Goal: Information Seeking & Learning: Check status

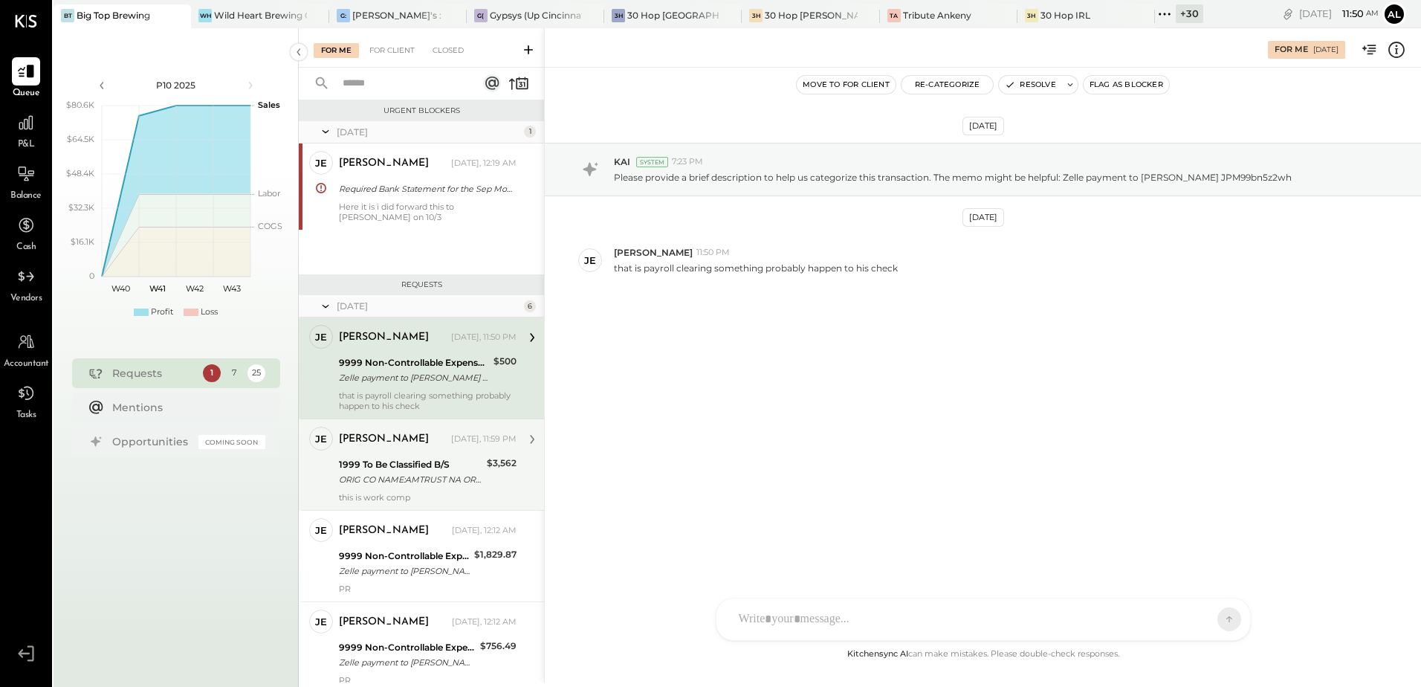
click at [430, 319] on div "1999 To Be Classified B/S" at bounding box center [410, 464] width 143 height 15
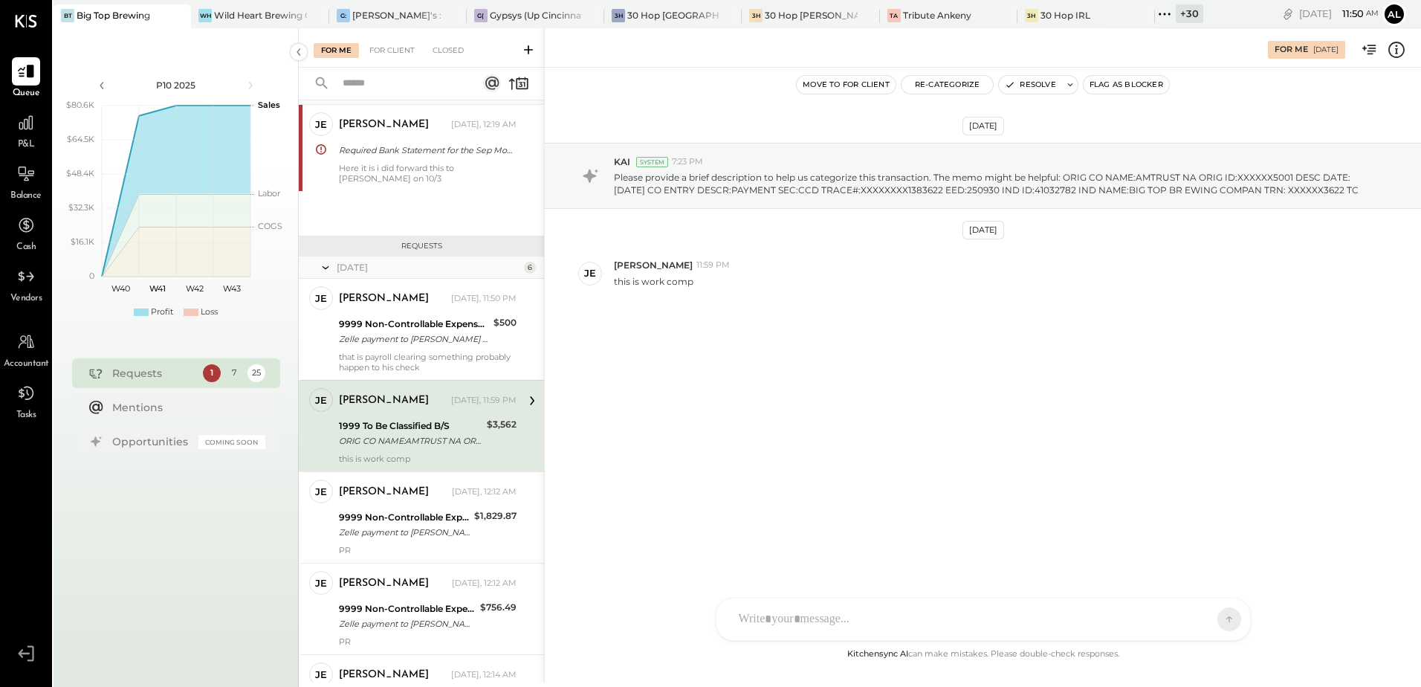
scroll to position [149, 0]
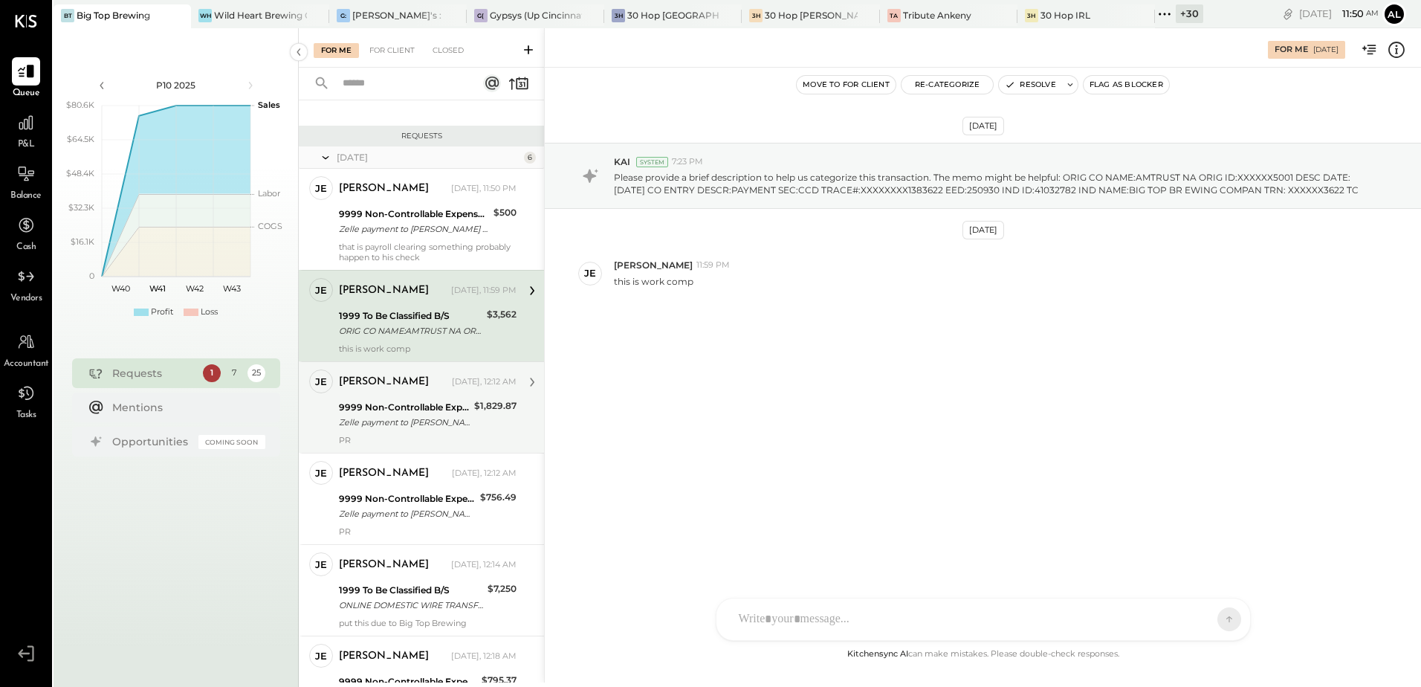
click at [397, 319] on div "Zelle payment to Raul JPM99bnc9xyq" at bounding box center [404, 422] width 131 height 15
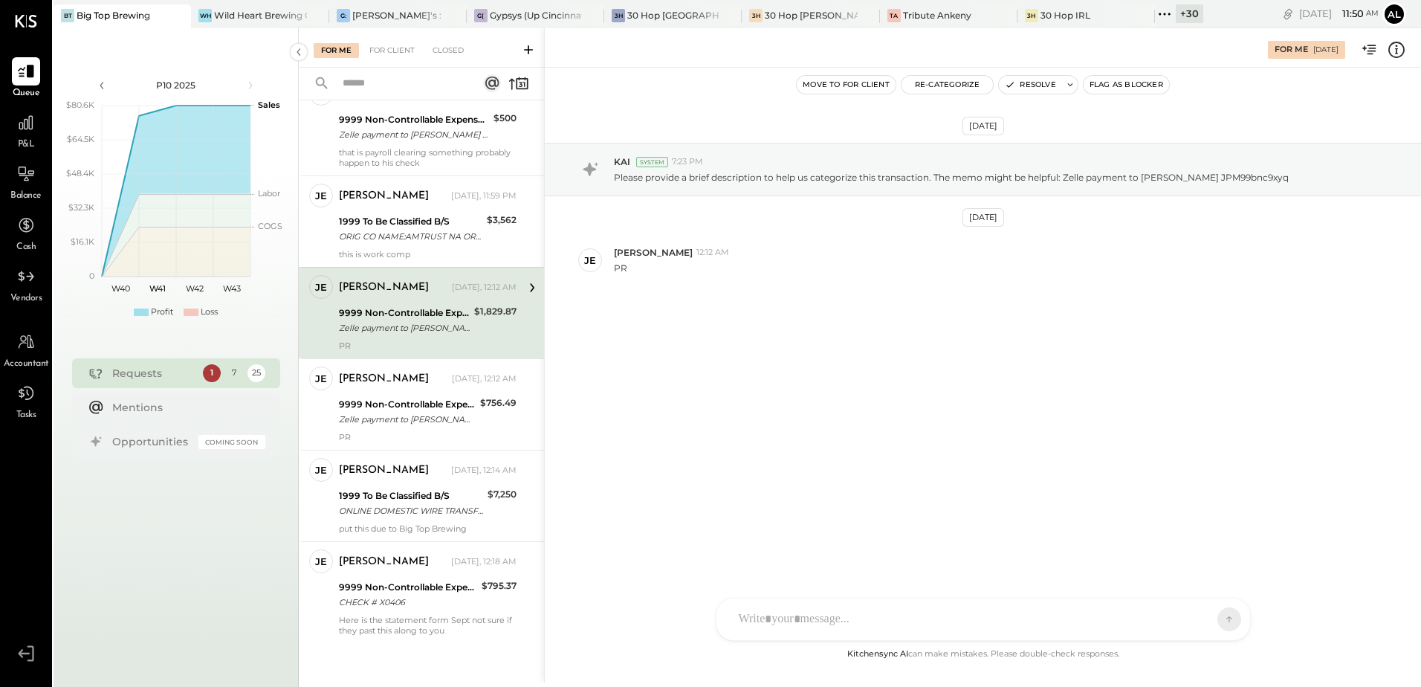
scroll to position [245, 0]
click at [380, 319] on div "Zelle payment to Leila Brown JPM99bndz75m" at bounding box center [407, 417] width 137 height 15
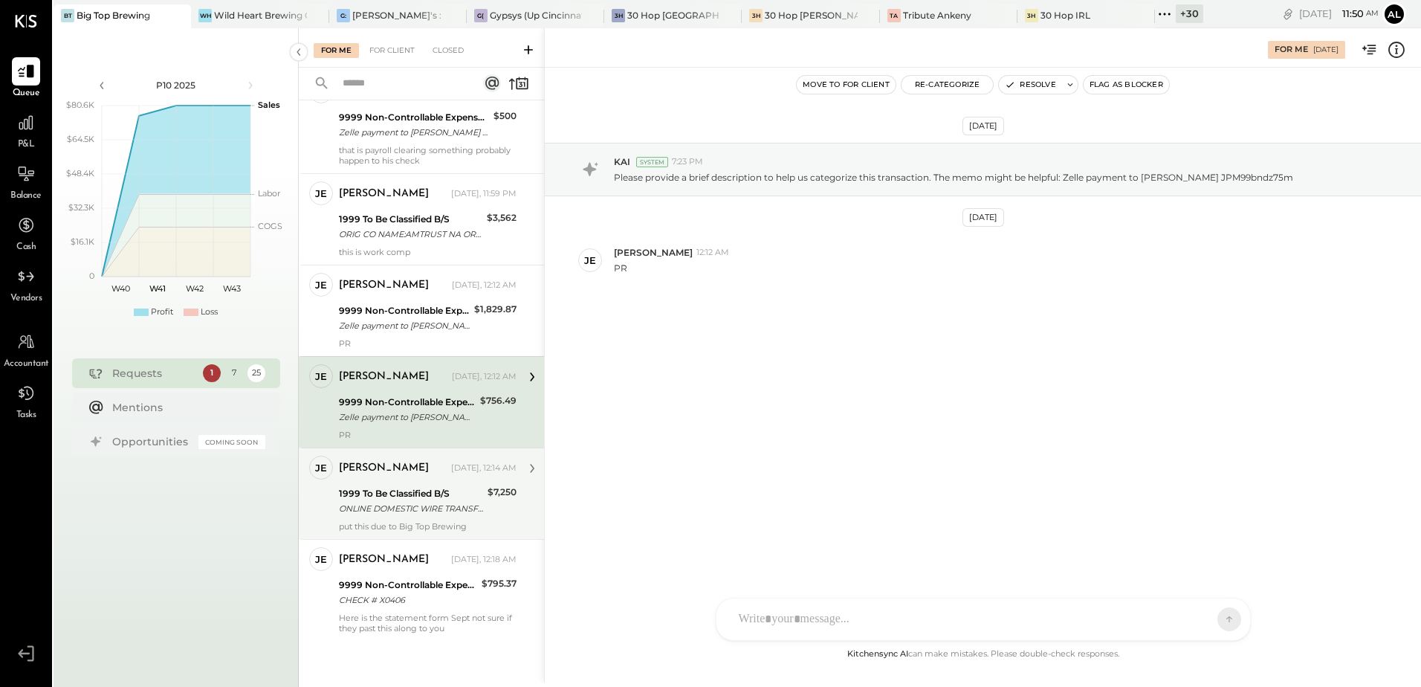
click at [393, 319] on div "jessica Yesterday, 12:14 AM 1999 To Be Classified B/S ONLINE DOMESTIC WIRE TRAN…" at bounding box center [428, 494] width 178 height 76
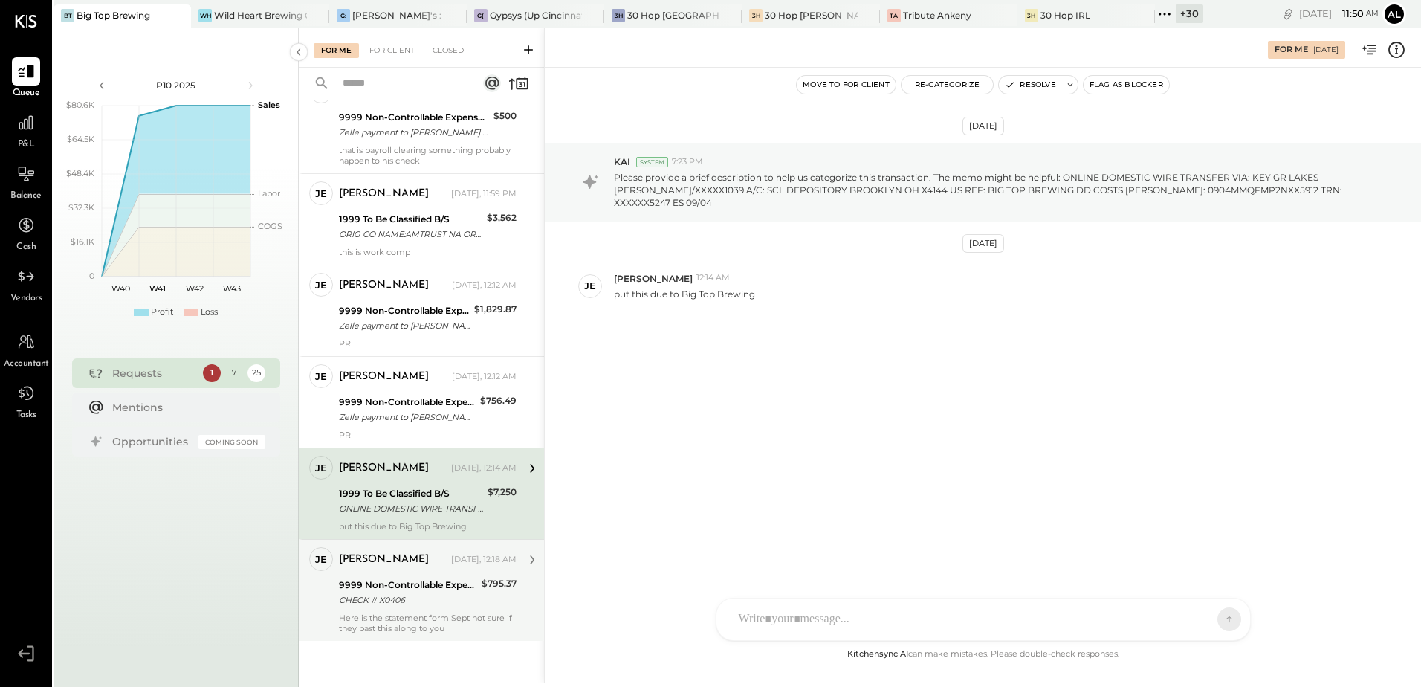
click at [378, 319] on div "CHECK # X0406" at bounding box center [408, 600] width 138 height 15
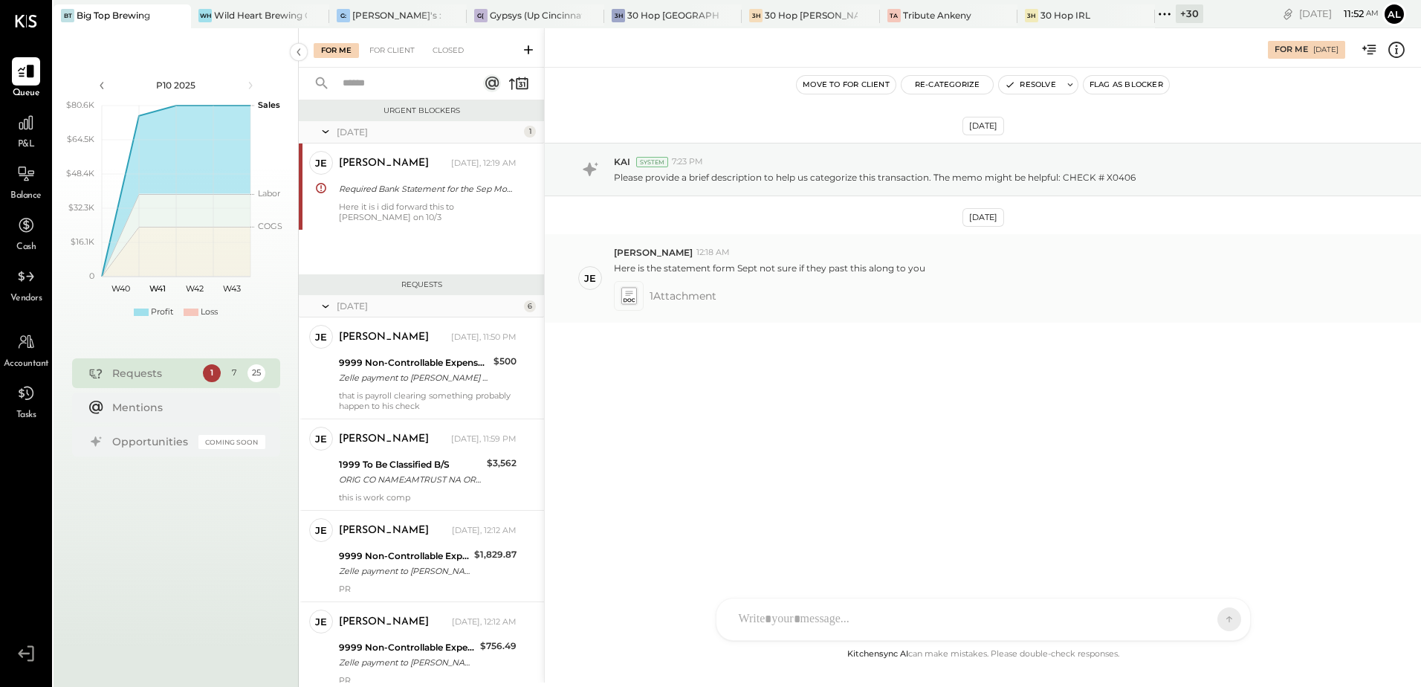
click at [633, 296] on icon at bounding box center [629, 295] width 16 height 17
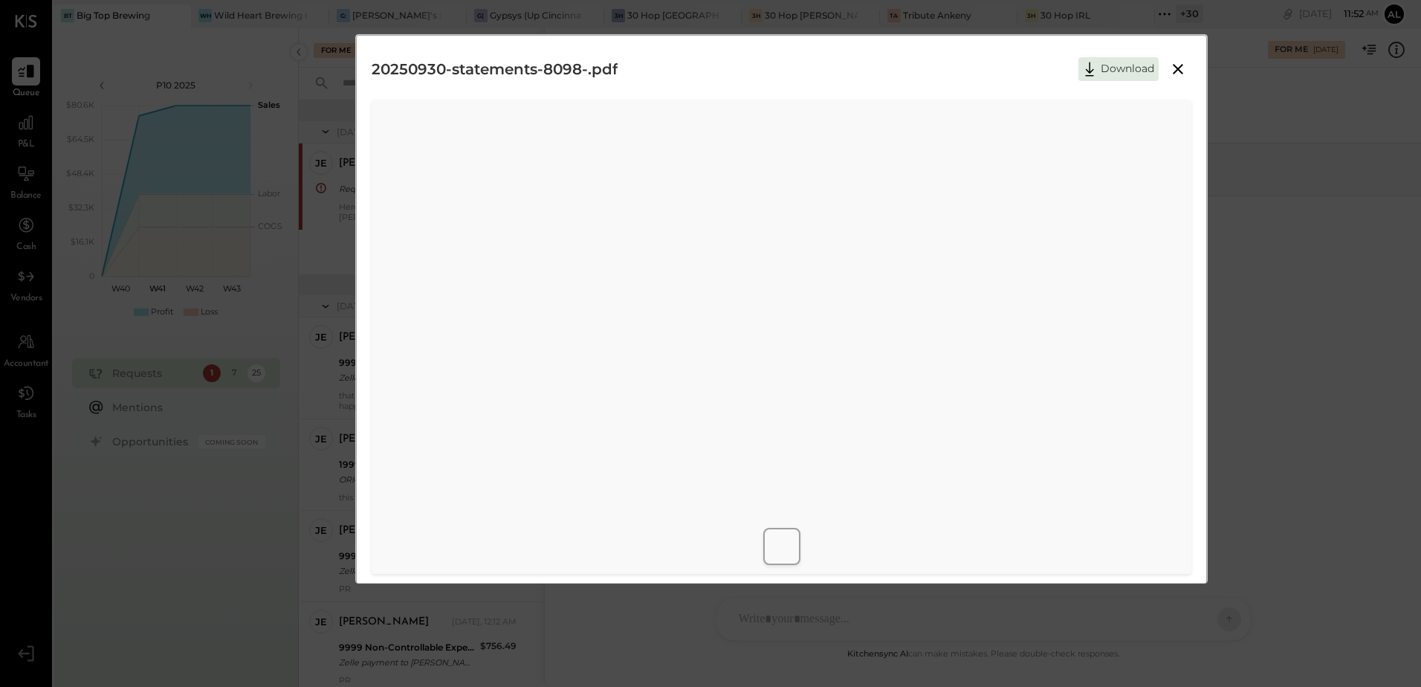
click at [701, 72] on icon at bounding box center [1178, 69] width 18 height 18
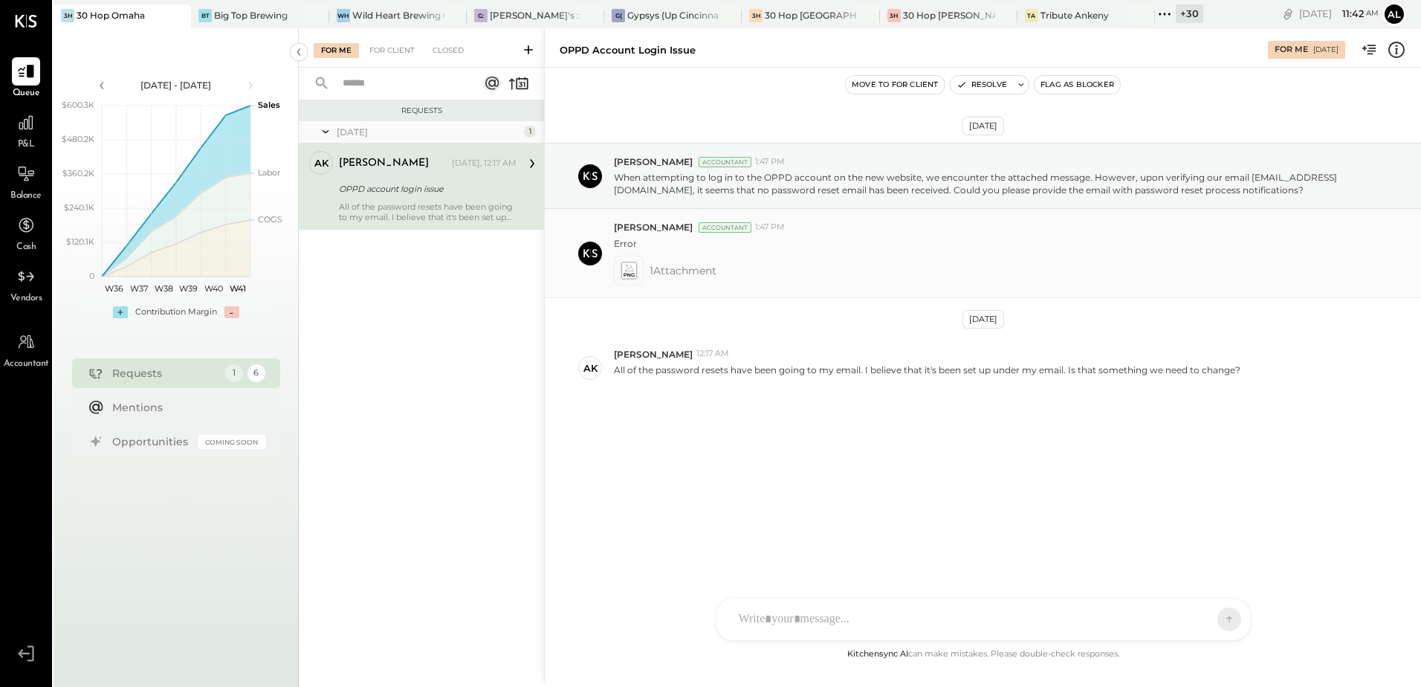
click at [626, 270] on icon at bounding box center [629, 270] width 16 height 17
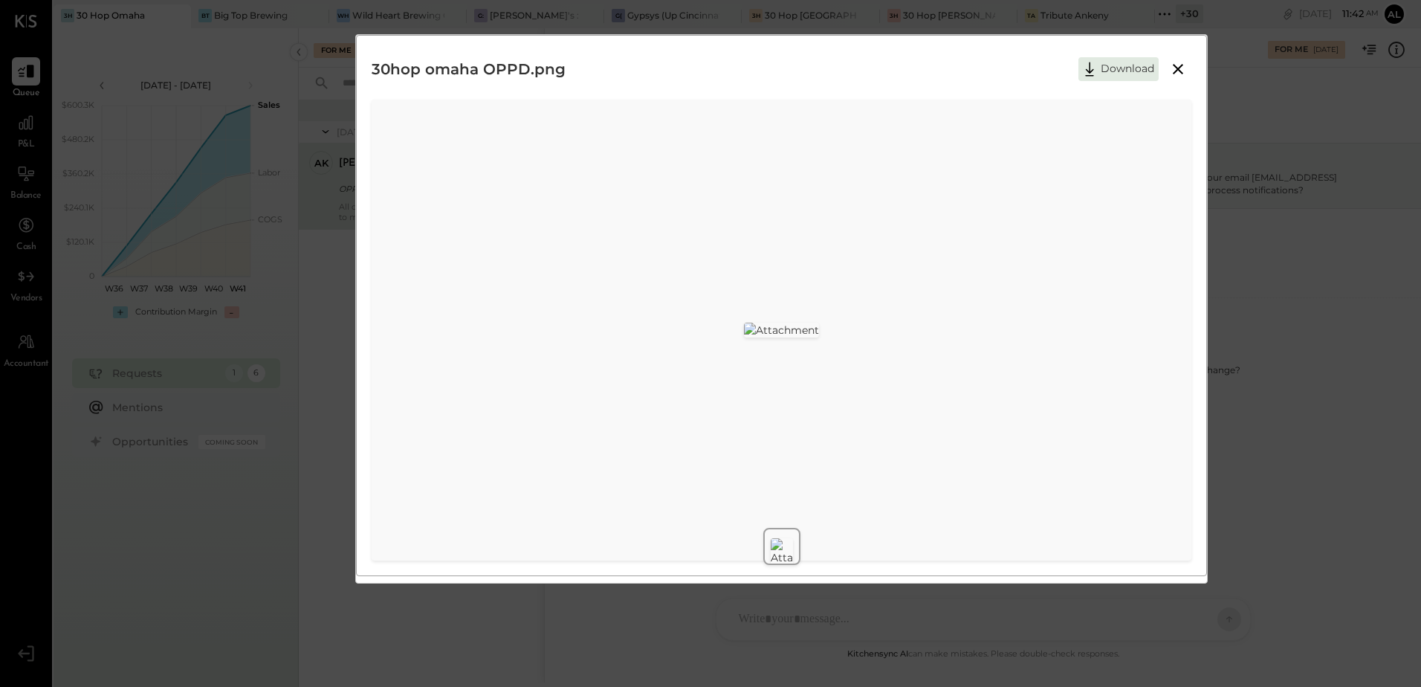
click at [1178, 72] on icon at bounding box center [1178, 69] width 18 height 18
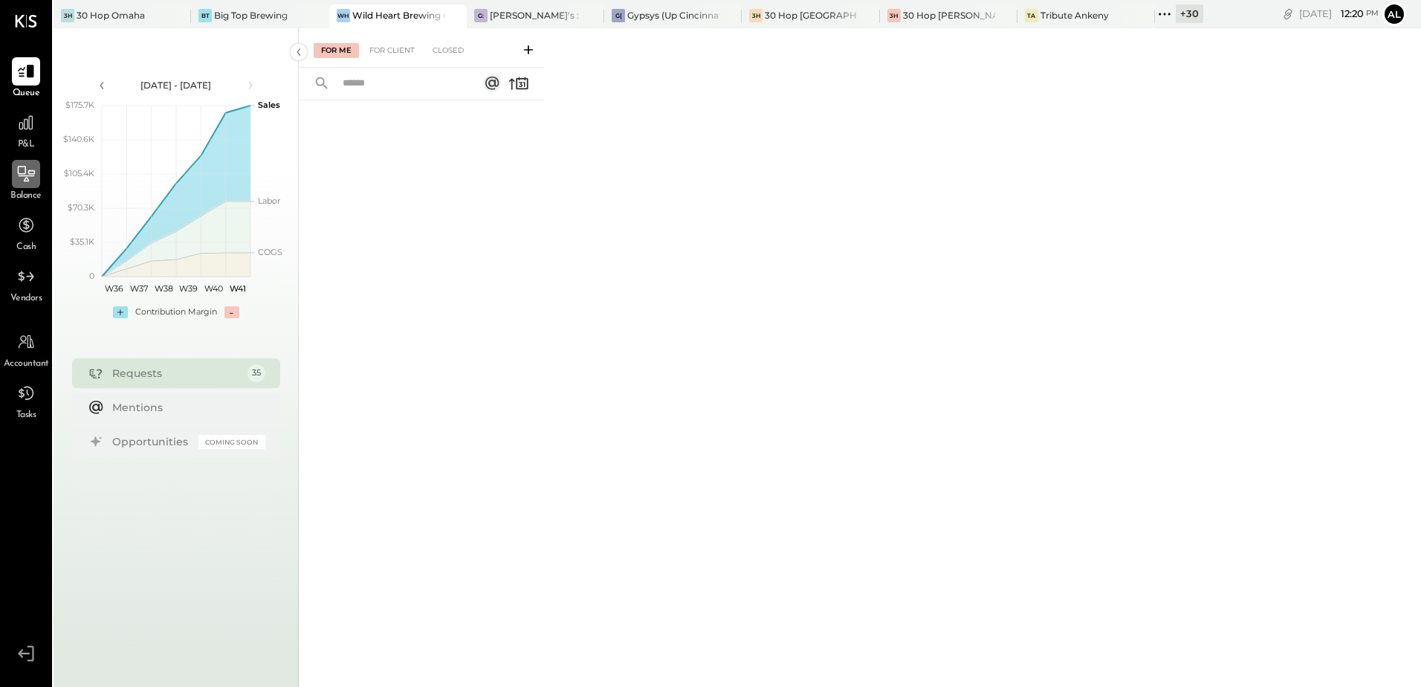
click at [27, 187] on div at bounding box center [26, 174] width 28 height 28
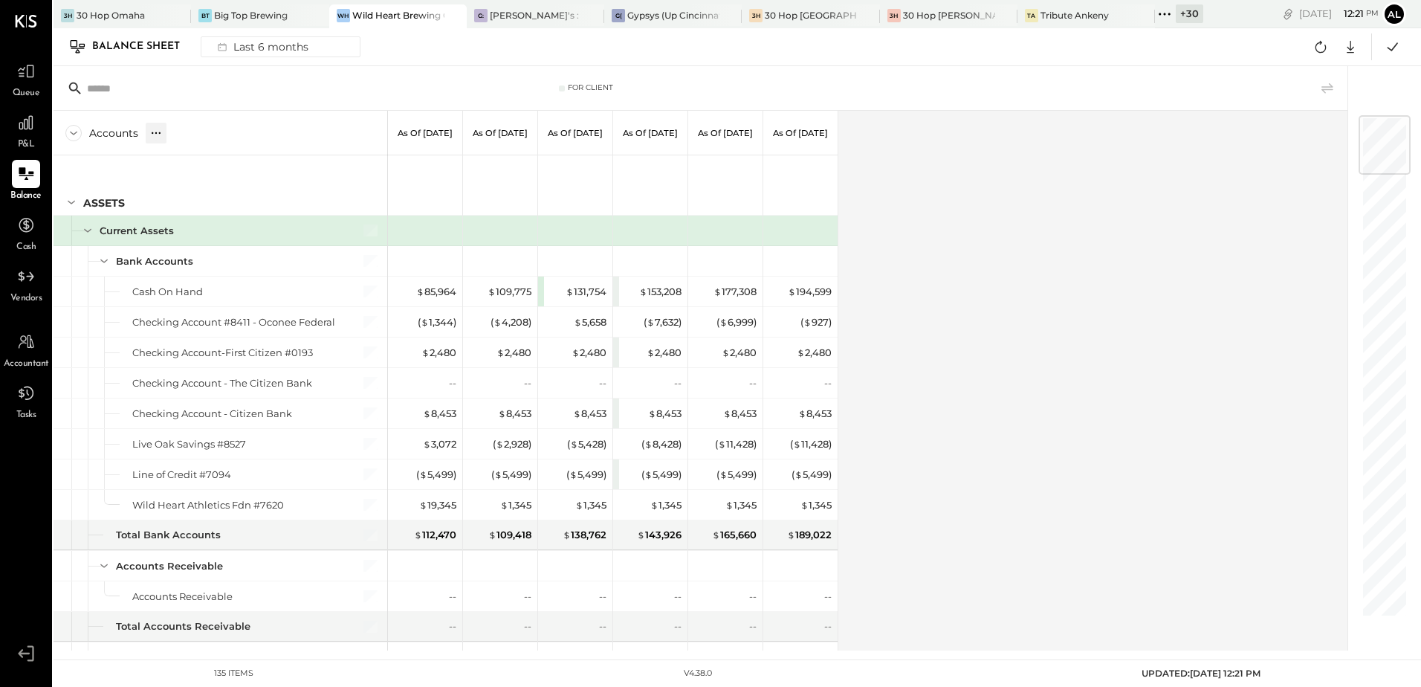
click at [155, 135] on icon at bounding box center [156, 133] width 15 height 15
click at [171, 134] on div "GL" at bounding box center [170, 132] width 15 height 13
click at [280, 50] on div "Last 6 months" at bounding box center [262, 46] width 106 height 19
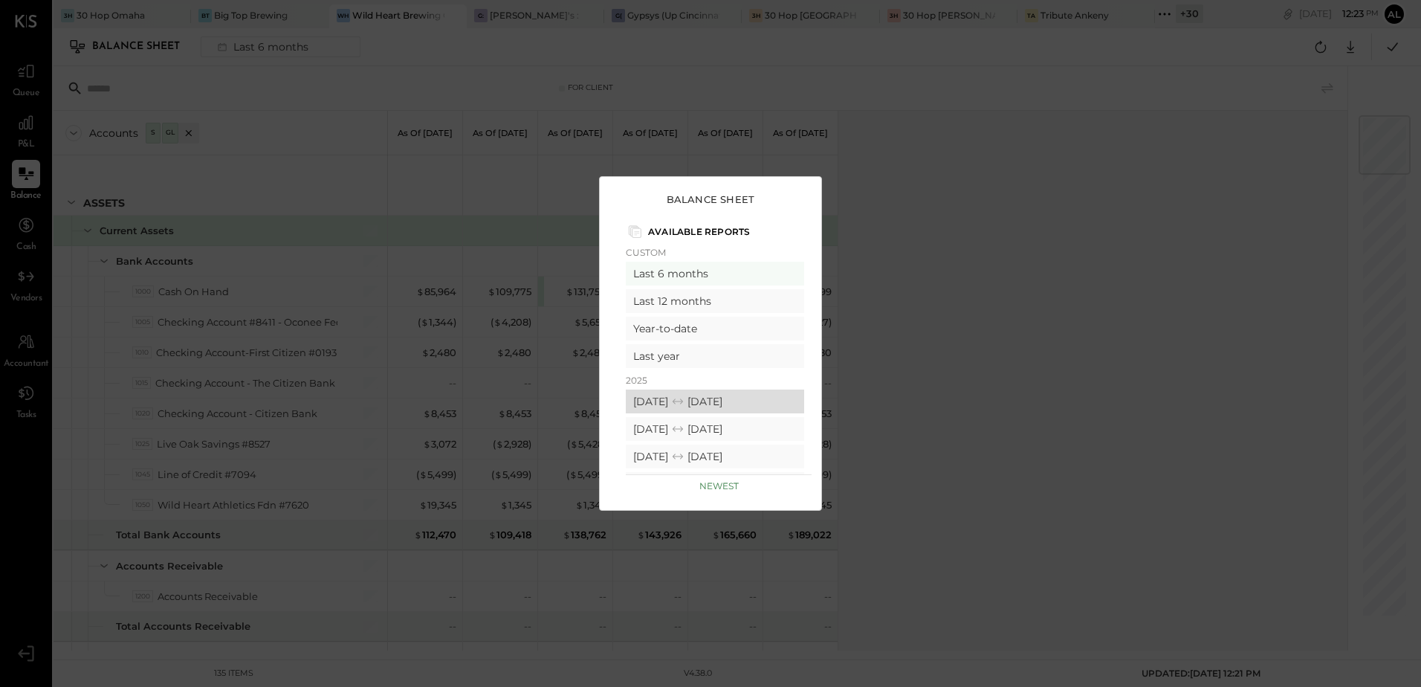
click at [685, 400] on icon at bounding box center [678, 401] width 15 height 15
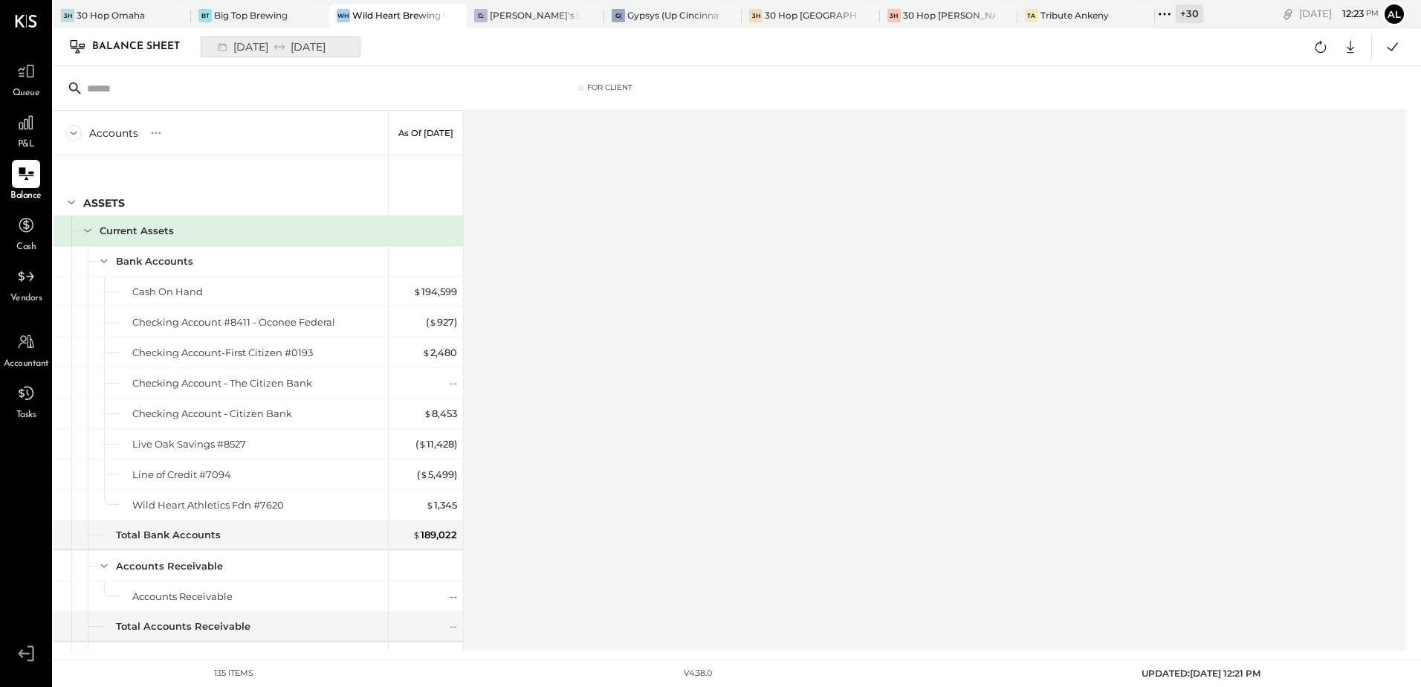
click at [271, 49] on div "[DATE] [DATE]" at bounding box center [270, 46] width 123 height 19
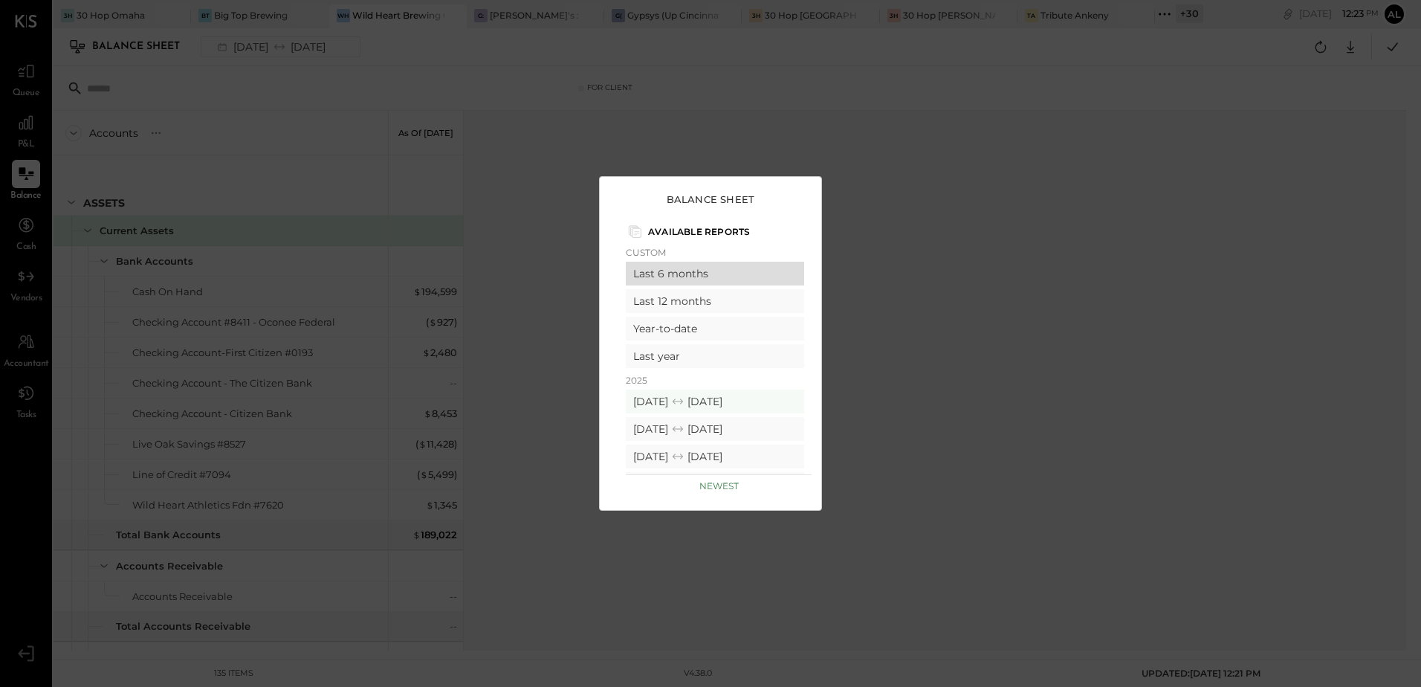
click at [706, 265] on div "Last 6 months" at bounding box center [715, 274] width 178 height 24
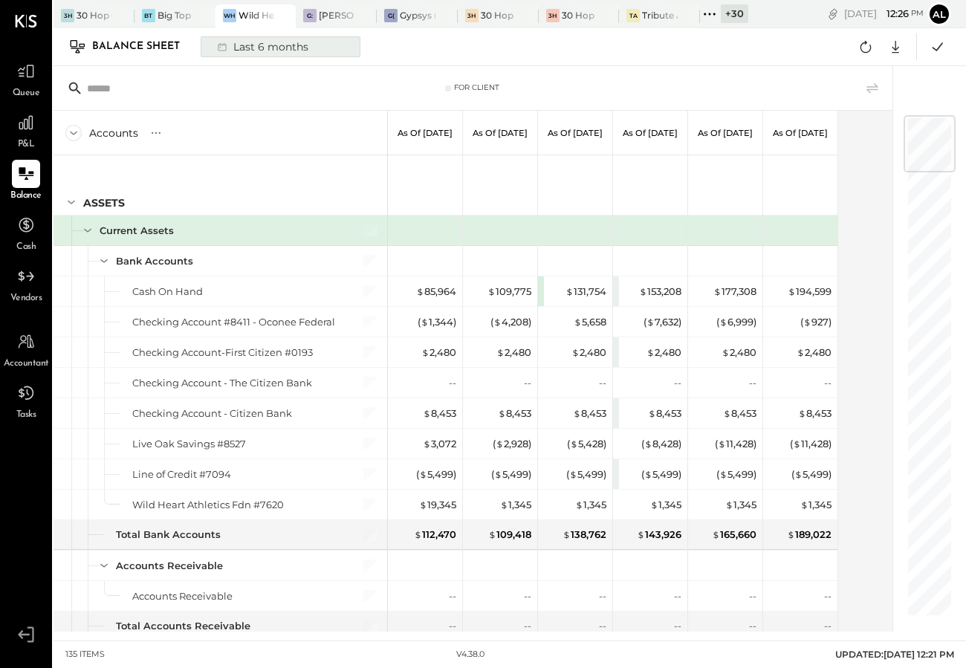
click at [257, 45] on div "Last 6 months" at bounding box center [262, 46] width 106 height 19
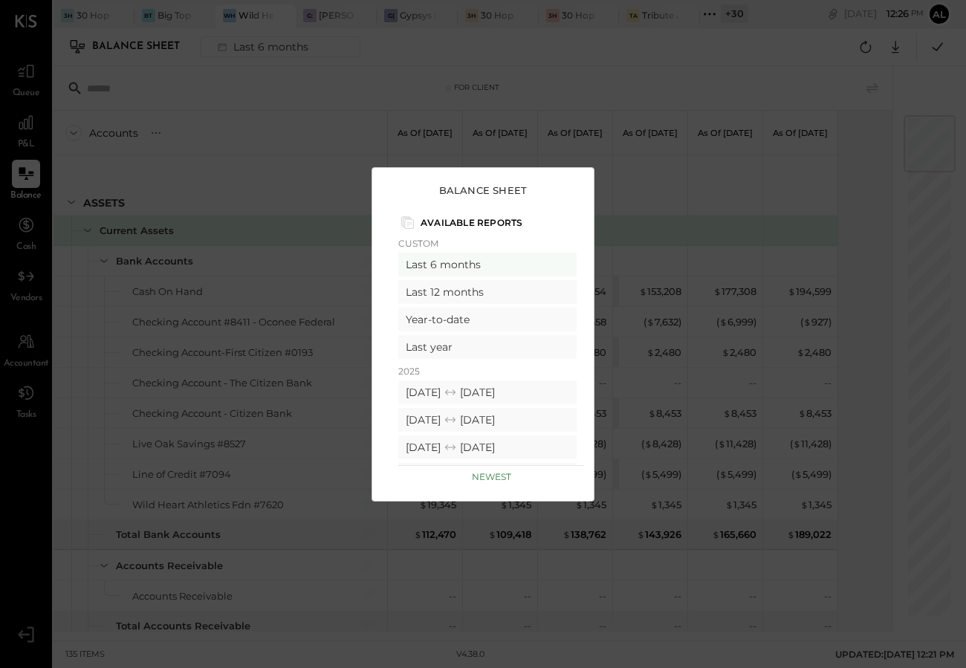
click at [329, 80] on div "Balance Sheet Available Reports Custom Last 6 months Last 12 months Year-to-dat…" at bounding box center [483, 334] width 966 height 668
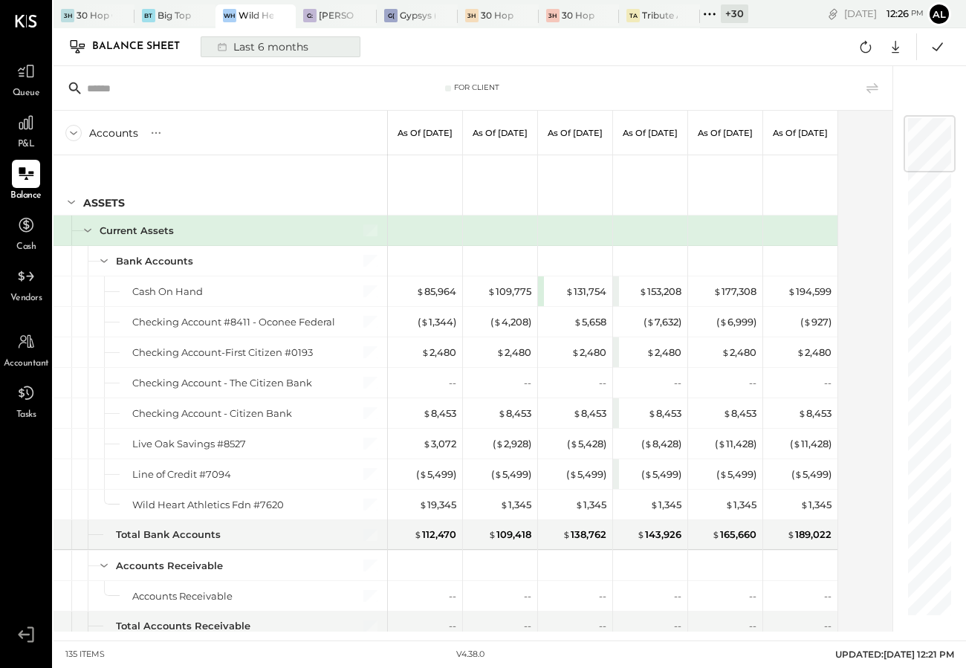
click at [254, 48] on div "Last 6 months" at bounding box center [262, 46] width 106 height 19
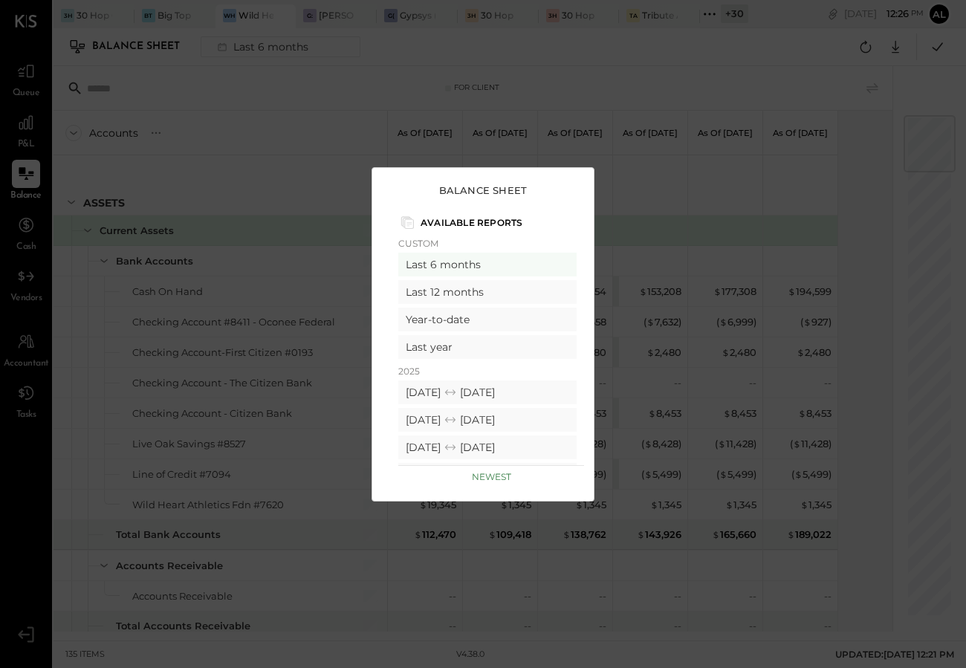
click at [488, 48] on div "Balance Sheet Available Reports Custom Last 6 months Last 12 months Year-to-dat…" at bounding box center [483, 334] width 966 height 668
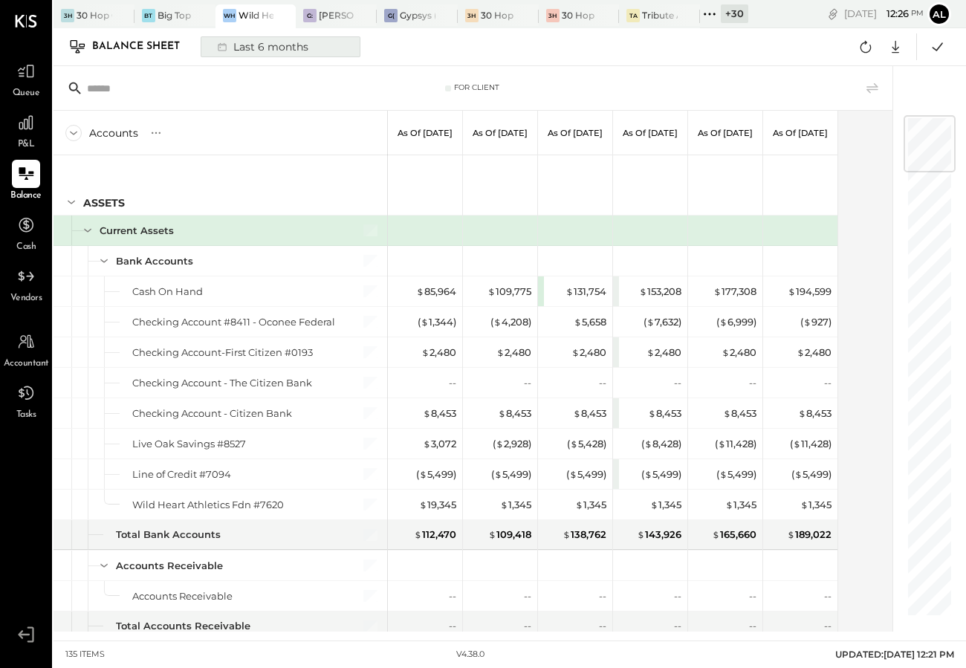
click at [294, 56] on div "Last 6 months" at bounding box center [262, 46] width 106 height 19
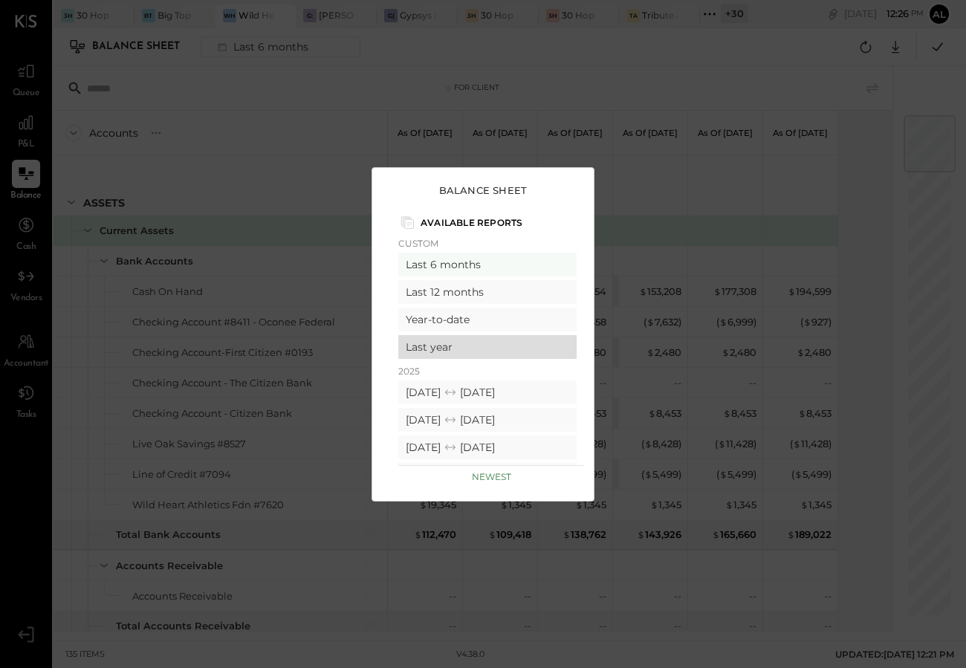
scroll to position [74, 0]
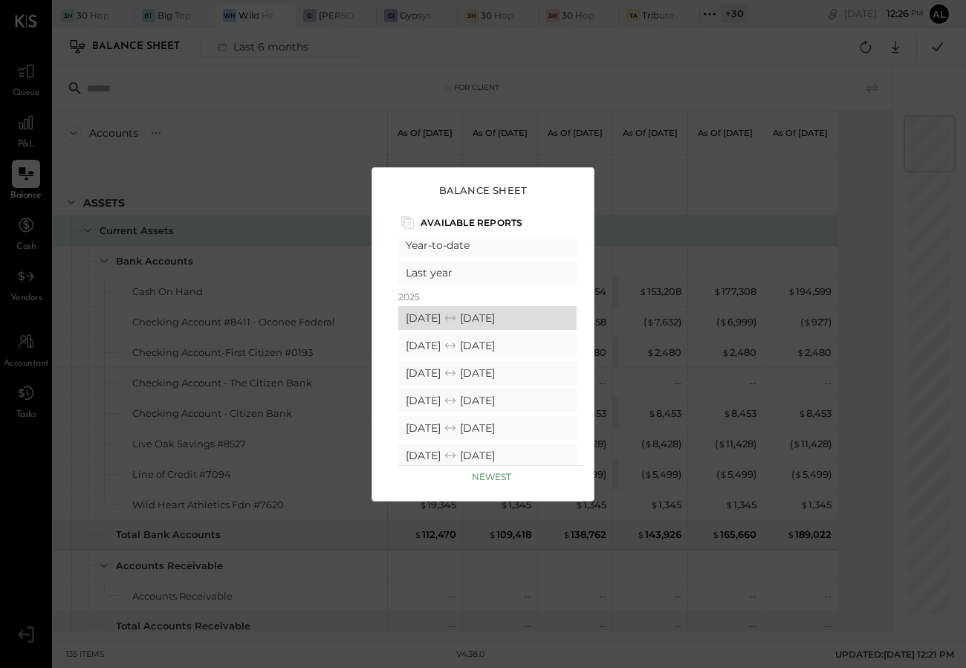
click at [442, 314] on div "[DATE] [DATE]" at bounding box center [487, 318] width 178 height 24
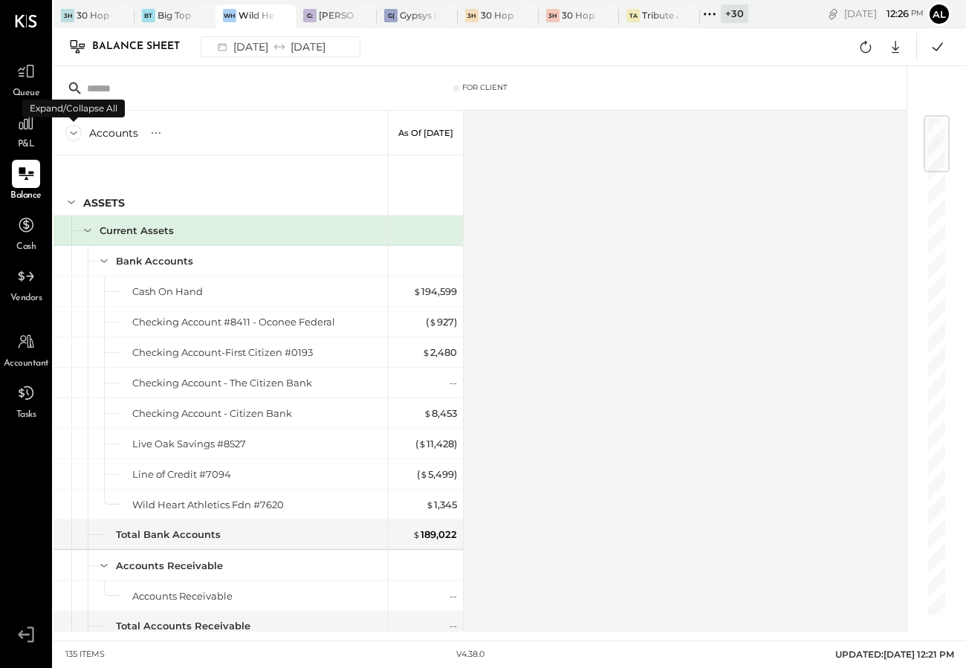
click at [70, 134] on icon at bounding box center [73, 133] width 16 height 16
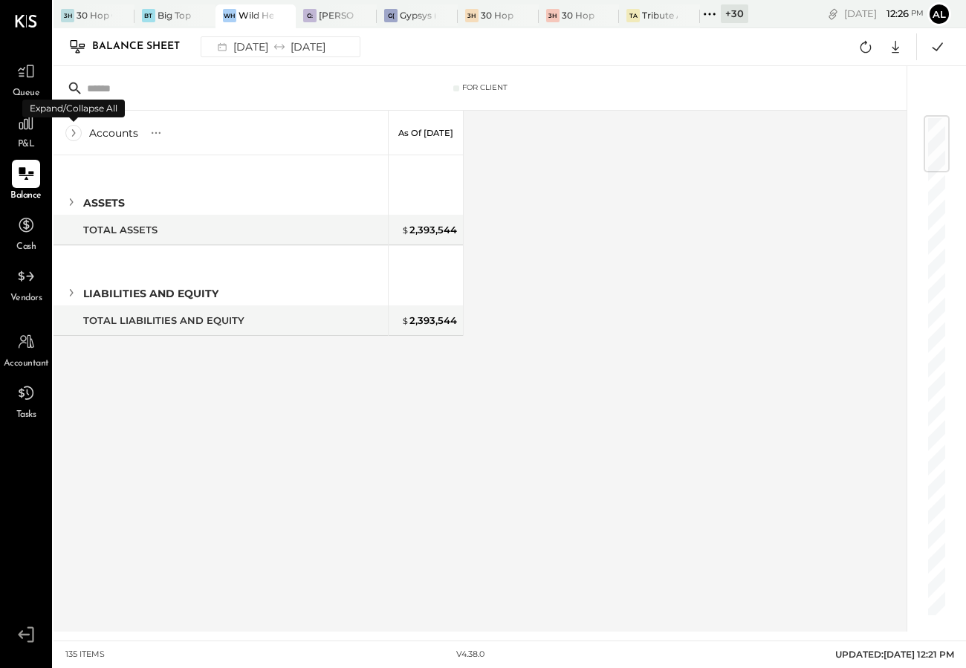
click at [70, 134] on icon at bounding box center [73, 133] width 16 height 16
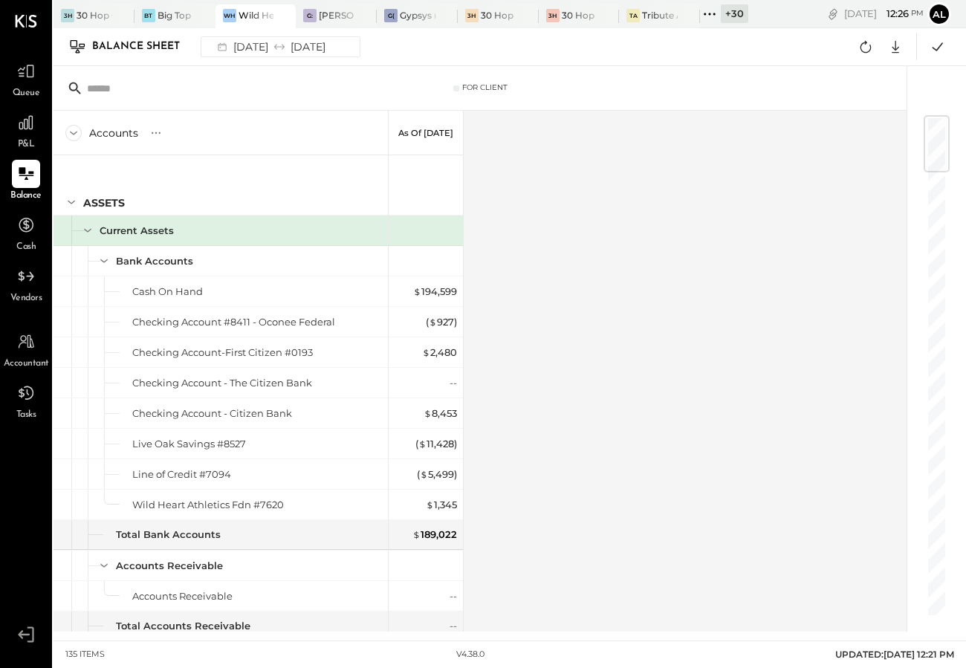
click at [152, 136] on icon at bounding box center [156, 133] width 15 height 15
click at [169, 135] on div "GL" at bounding box center [170, 132] width 15 height 13
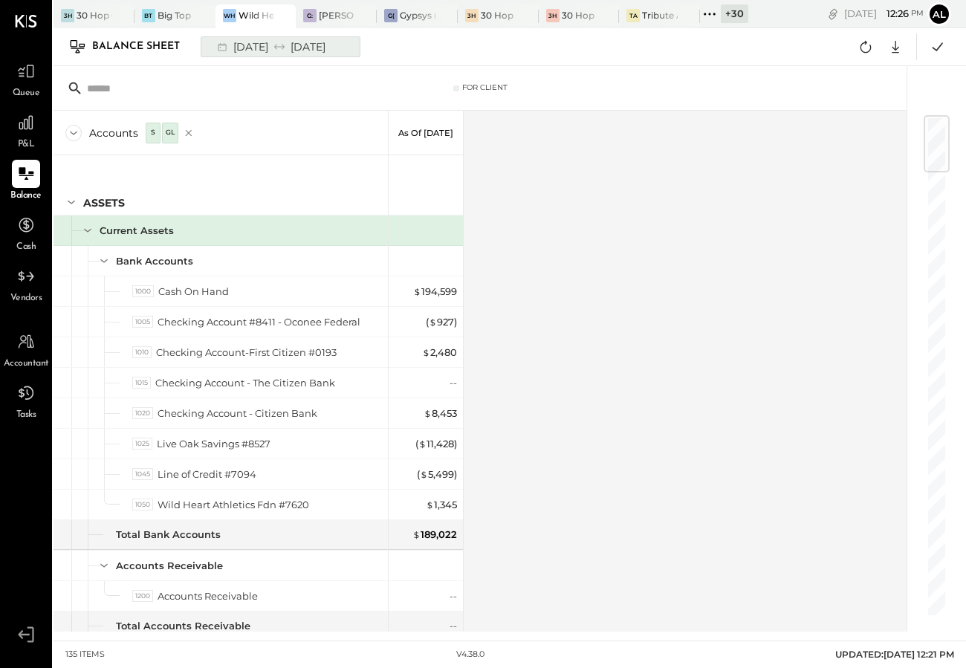
click at [314, 51] on div "[DATE] [DATE]" at bounding box center [270, 46] width 123 height 19
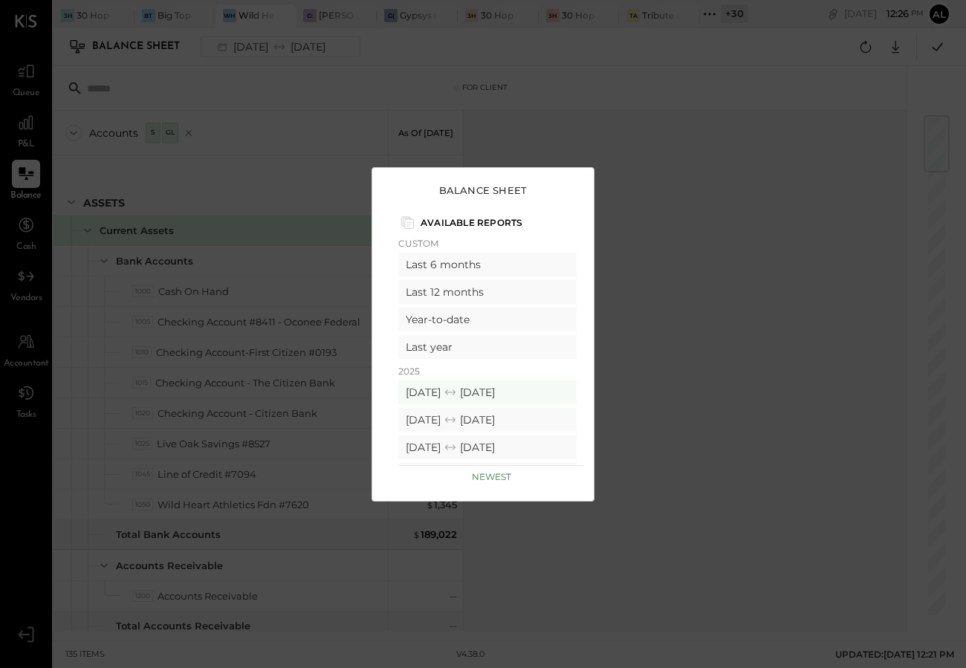
click at [688, 78] on div "Balance Sheet Available Reports Custom Last 6 months Last 12 months Year-to-dat…" at bounding box center [483, 334] width 966 height 668
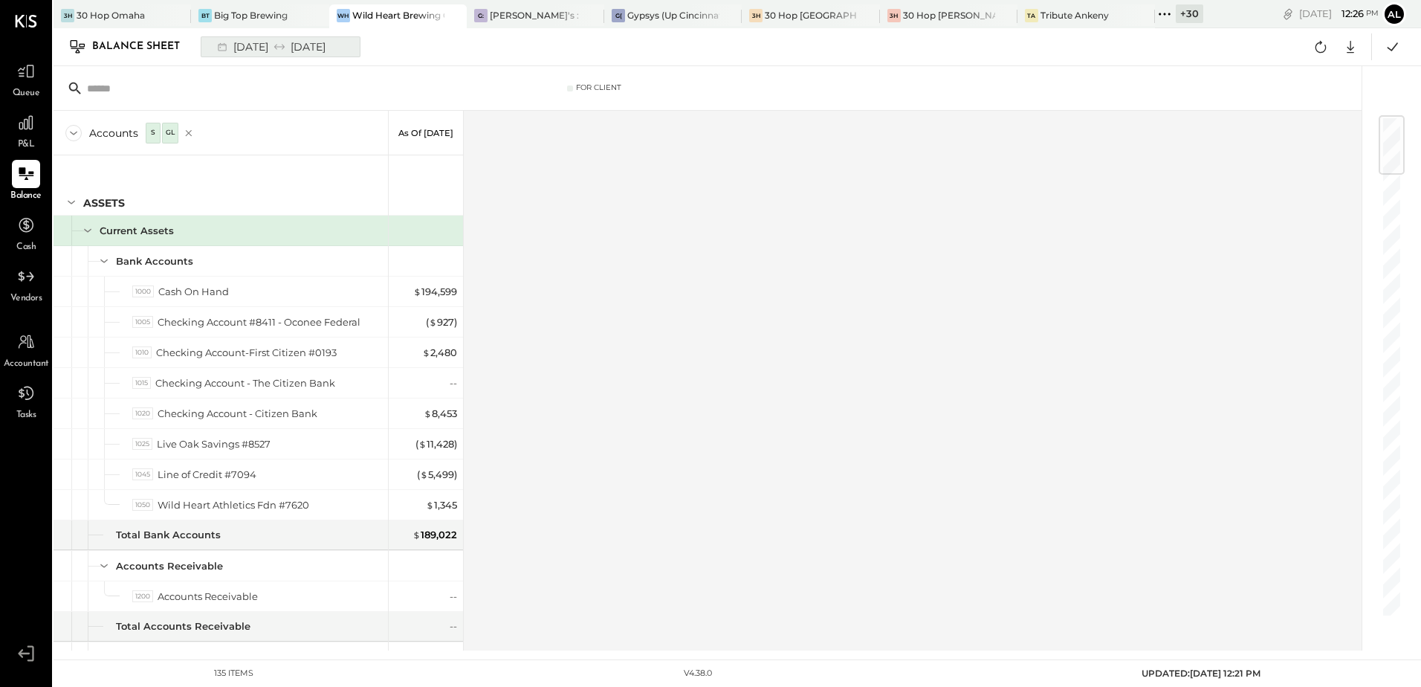
click at [309, 47] on div "[DATE] [DATE]" at bounding box center [270, 46] width 123 height 19
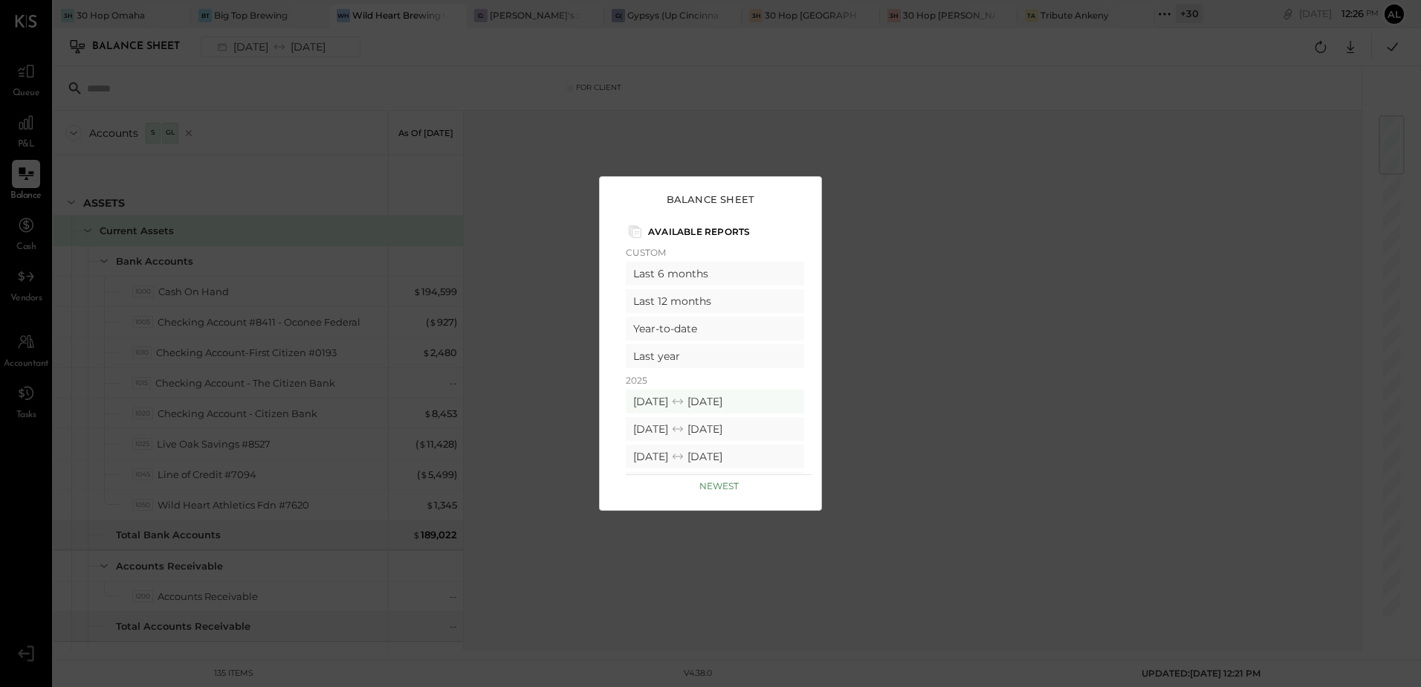
click at [706, 119] on div "Balance Sheet Available Reports Custom Last 6 months Last 12 months Year-to-dat…" at bounding box center [710, 343] width 1421 height 687
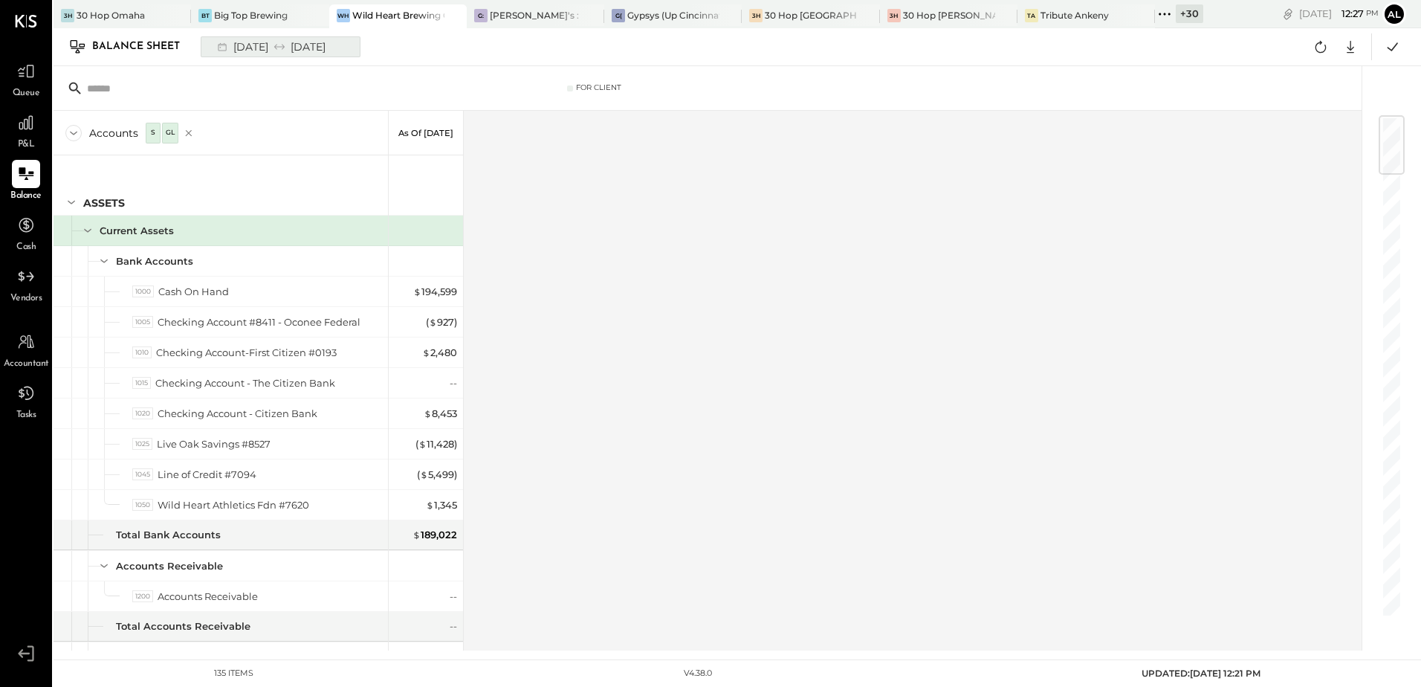
click at [279, 51] on div "[DATE] [DATE]" at bounding box center [270, 46] width 123 height 19
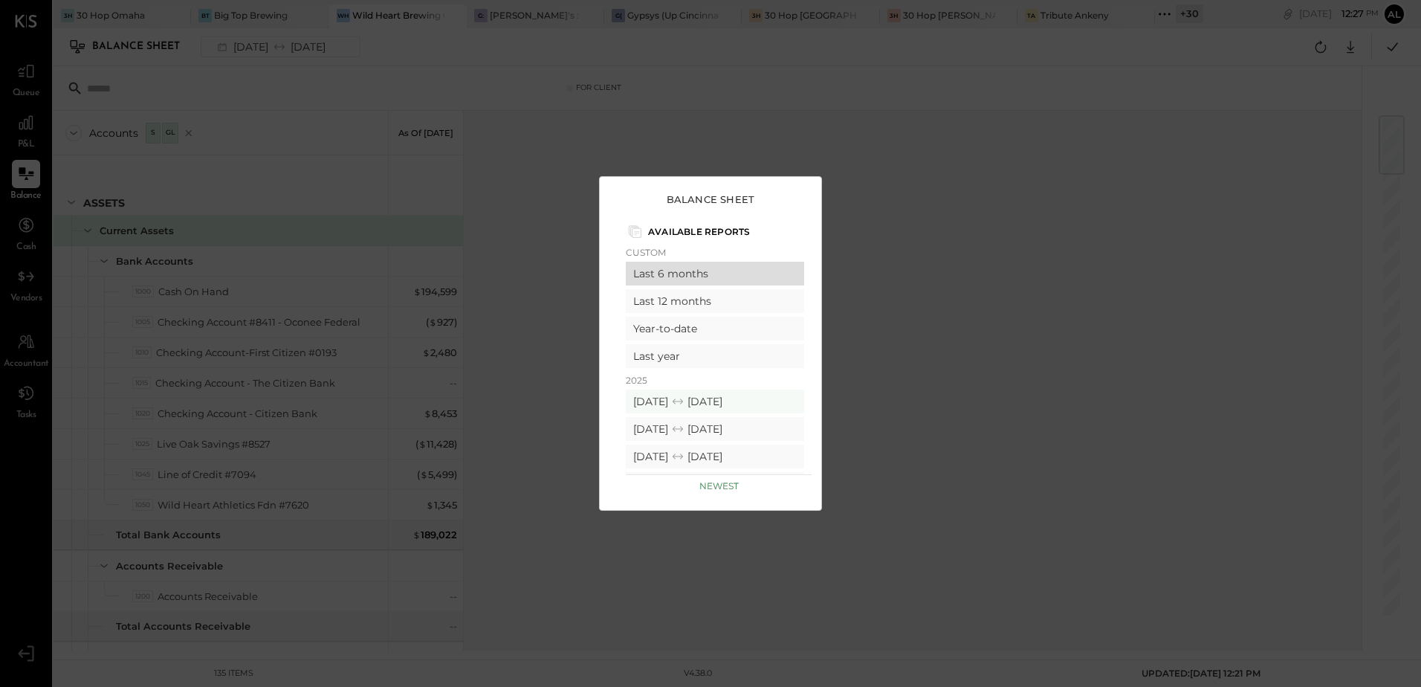
click at [703, 279] on div "Last 6 months" at bounding box center [715, 274] width 178 height 24
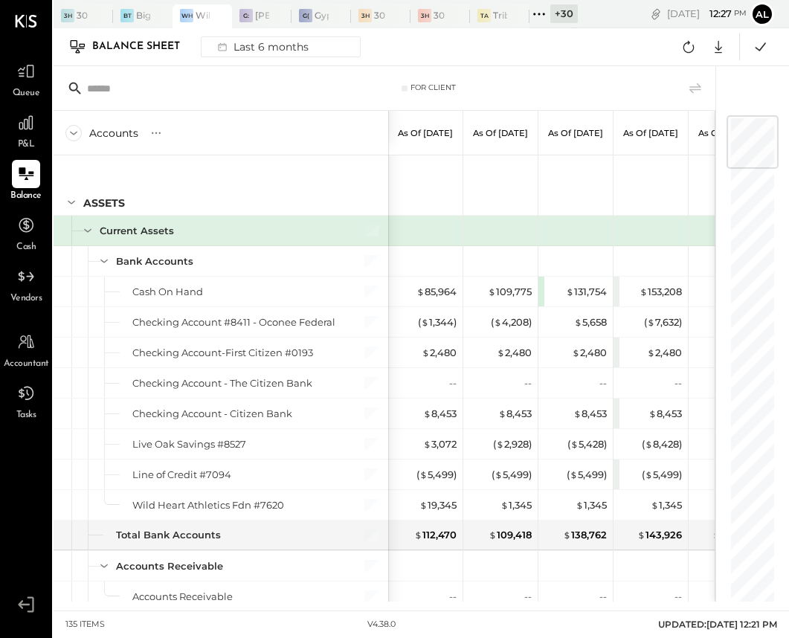
click at [271, 604] on div "3H 30 Hop Omaha BT Big Top Brewing WH Wild Heart Brewing Company G: Gypsys's : …" at bounding box center [421, 305] width 735 height 610
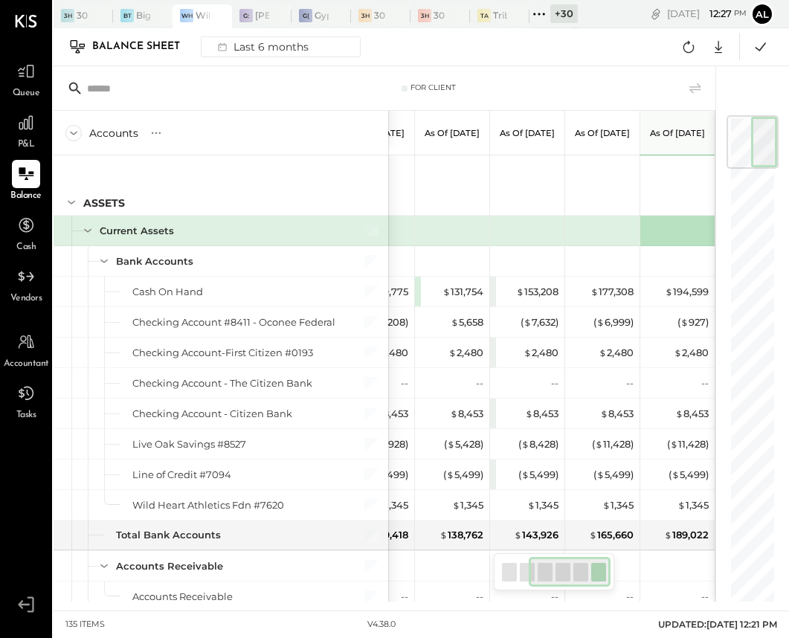
click at [433, 54] on div "Balance Sheet Last 6 months Google Sheets Excel" at bounding box center [421, 47] width 735 height 38
click at [506, 575] on div at bounding box center [509, 572] width 15 height 19
click at [596, 579] on div at bounding box center [570, 572] width 83 height 30
click at [571, 622] on div "135 items v 4.38.0 UPDATED: [DATE] 12:21 PM" at bounding box center [421, 624] width 735 height 27
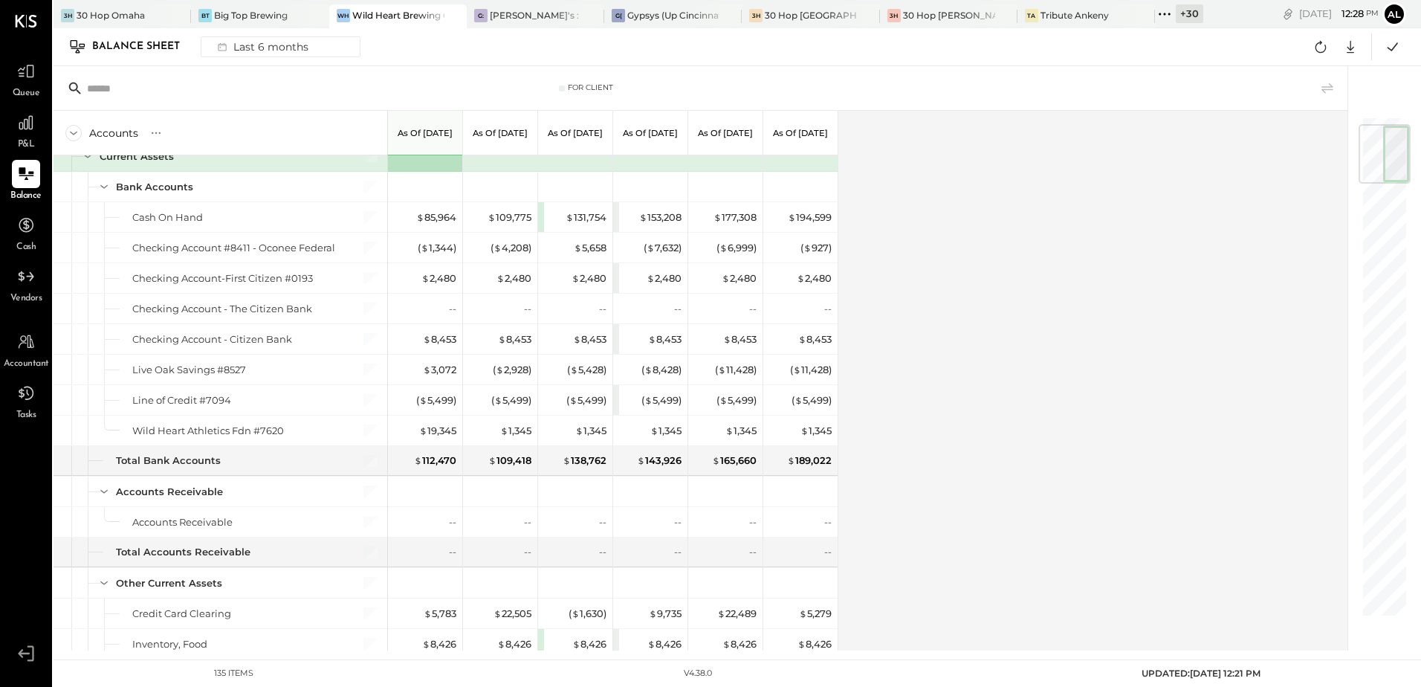
scroll to position [0, 0]
